Goal: Complete application form: Complete application form

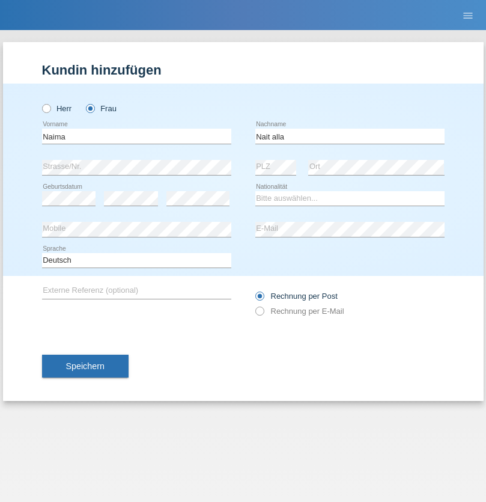
type input "Nait alla"
select select "CH"
radio input "true"
click at [136, 136] on input "text" at bounding box center [136, 136] width 189 height 15
type input "[PERSON_NAME]"
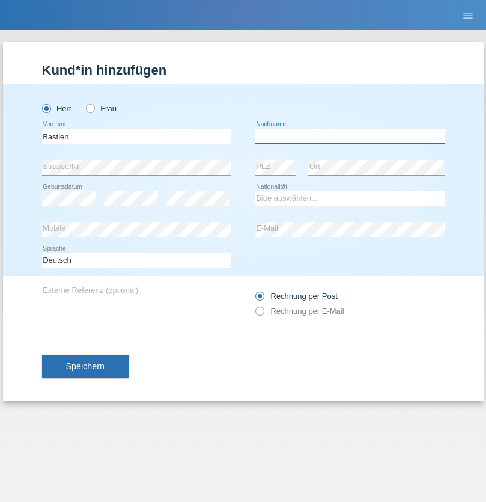
click at [350, 136] on input "text" at bounding box center [349, 136] width 189 height 15
type input "Bethmont"
select select "CH"
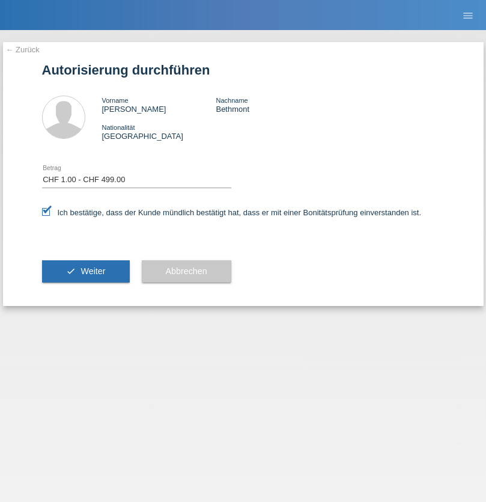
select select "1"
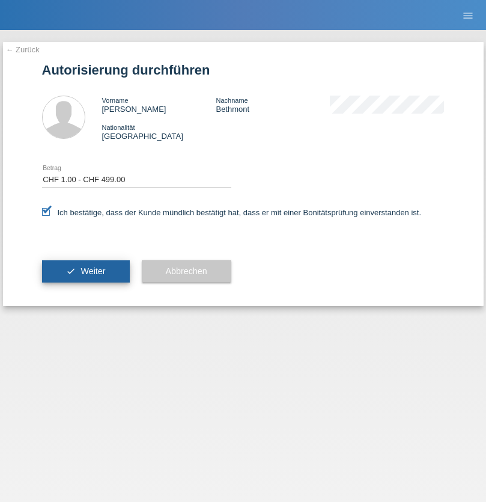
click at [85, 271] on span "Weiter" at bounding box center [92, 271] width 25 height 10
